Goal: Check status: Check status

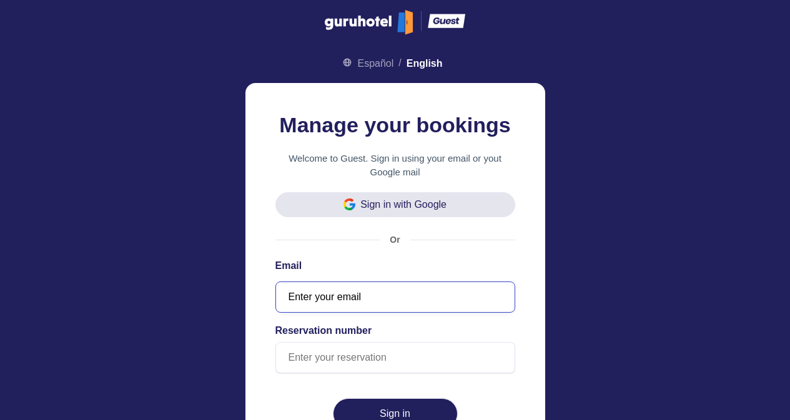
click at [353, 297] on input "text" at bounding box center [395, 297] width 240 height 31
paste input "[EMAIL_ADDRESS][DOMAIN_NAME]"
type input "[EMAIL_ADDRESS][DOMAIN_NAME]"
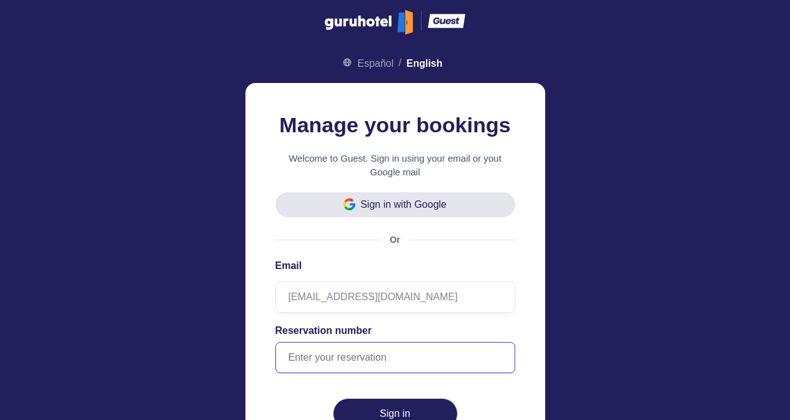
paste input "258707"
type input "258707"
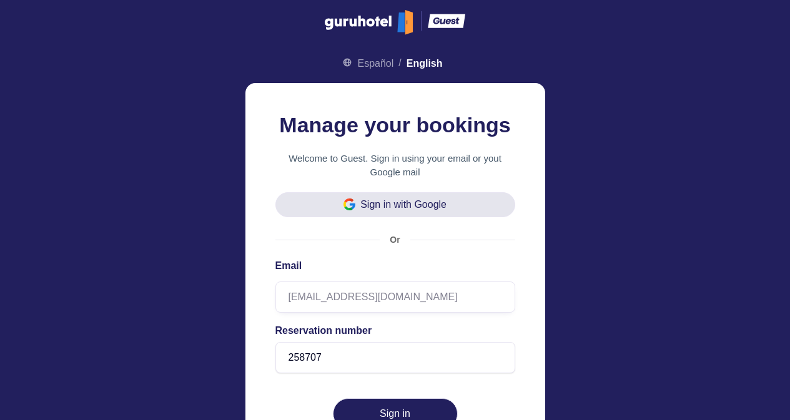
click at [411, 405] on button "Sign in" at bounding box center [395, 413] width 125 height 31
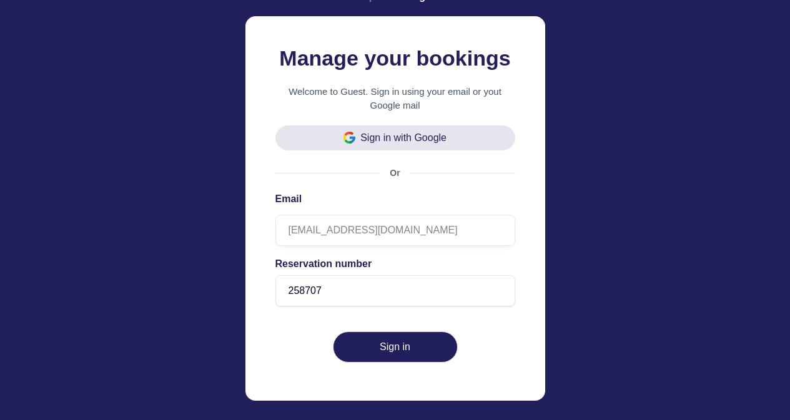
click at [391, 342] on button "Sign in" at bounding box center [395, 347] width 125 height 31
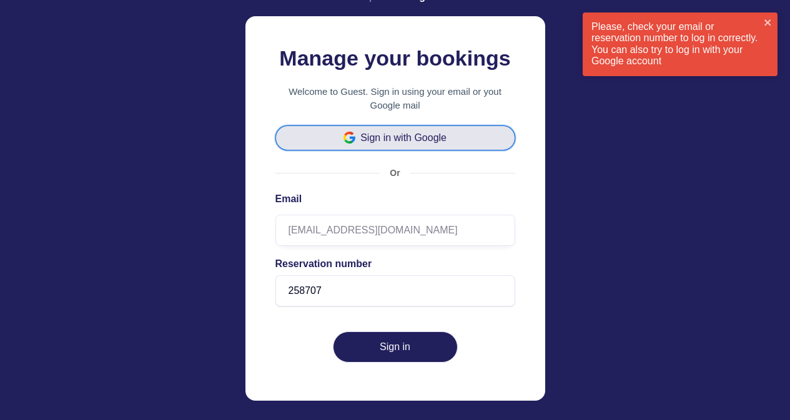
click at [441, 136] on span "Sign in with Google" at bounding box center [403, 138] width 86 height 10
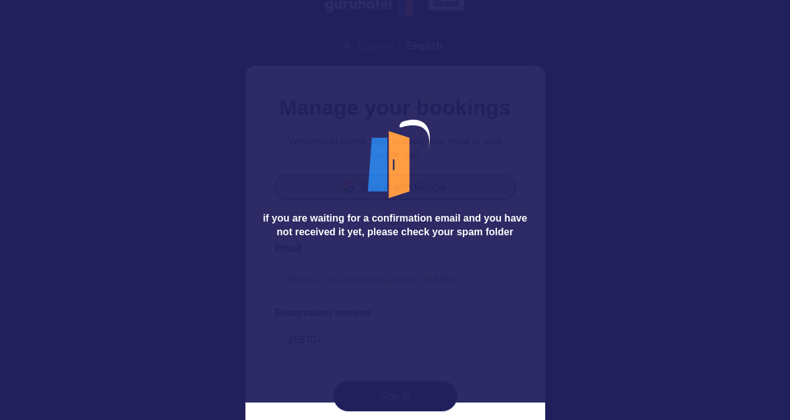
scroll to position [17, 0]
click at [658, 193] on div "if you are waiting for a confirmation email and you have not received it yet, p…" at bounding box center [395, 193] width 790 height 420
click at [428, 247] on icon at bounding box center [395, 173] width 250 height 250
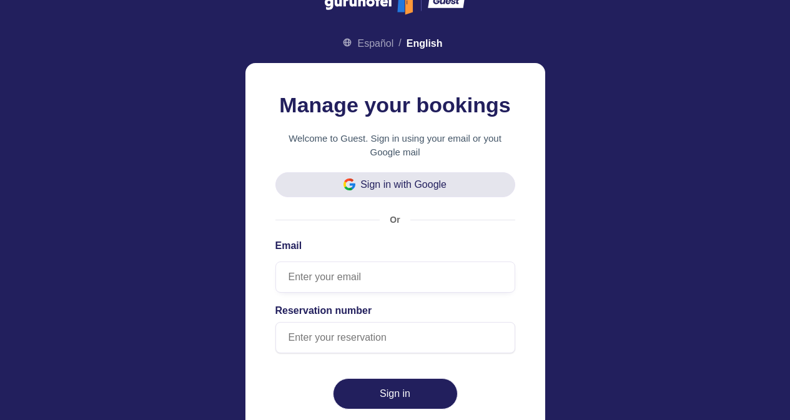
scroll to position [19, 0]
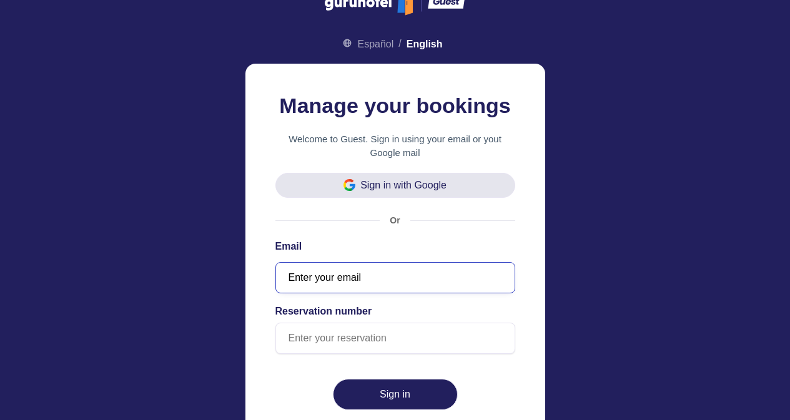
click at [353, 280] on input "text" at bounding box center [395, 277] width 240 height 31
